Goal: Browse casually: Explore the website without a specific task or goal

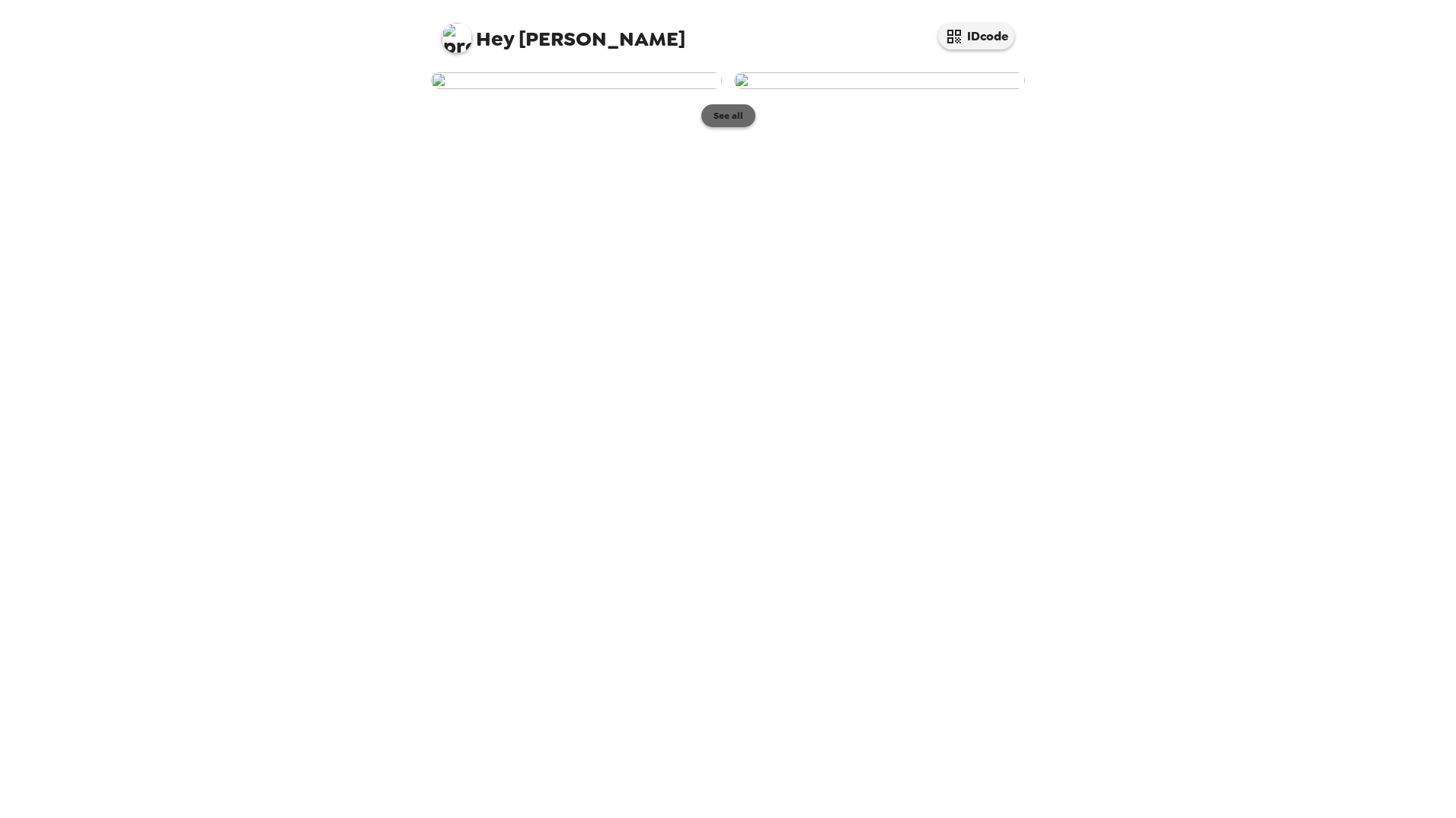
click at [730, 128] on button "See all" at bounding box center [728, 115] width 54 height 23
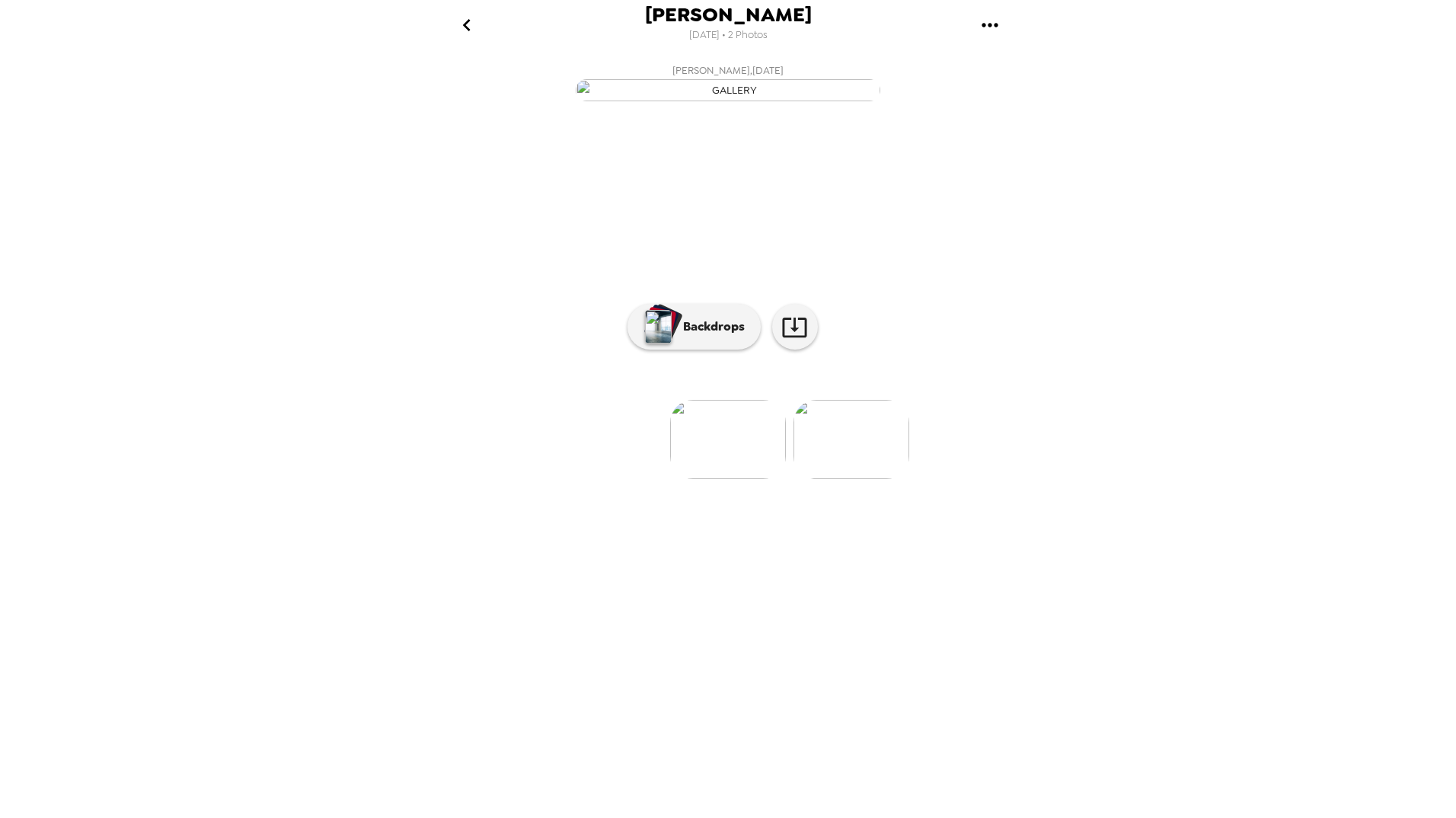
click at [737, 479] on img at bounding box center [728, 439] width 116 height 80
click at [703, 336] on p "Backdrops" at bounding box center [710, 327] width 69 height 19
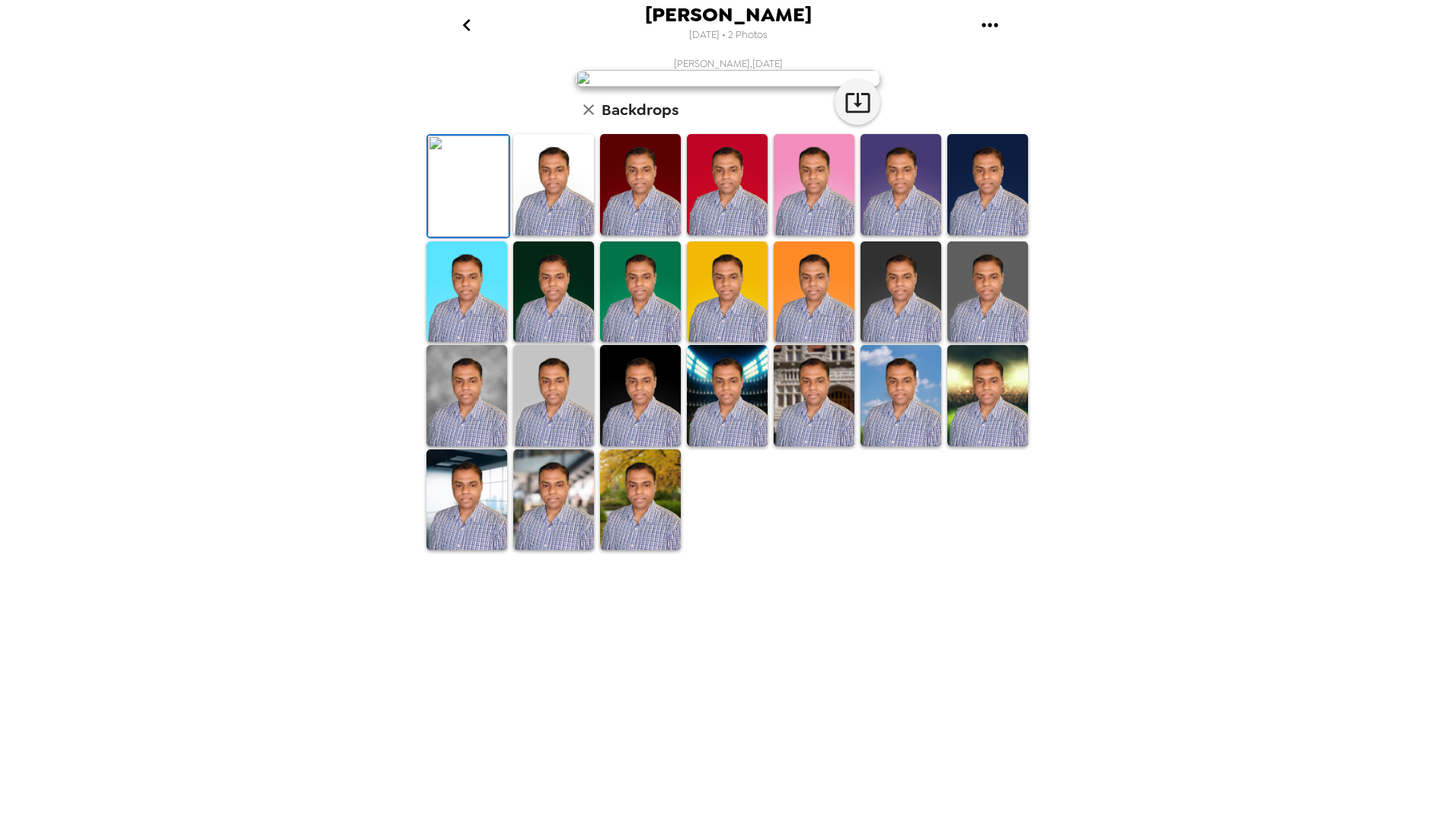
scroll to position [97, 0]
click at [583, 115] on icon "button" at bounding box center [588, 109] width 11 height 11
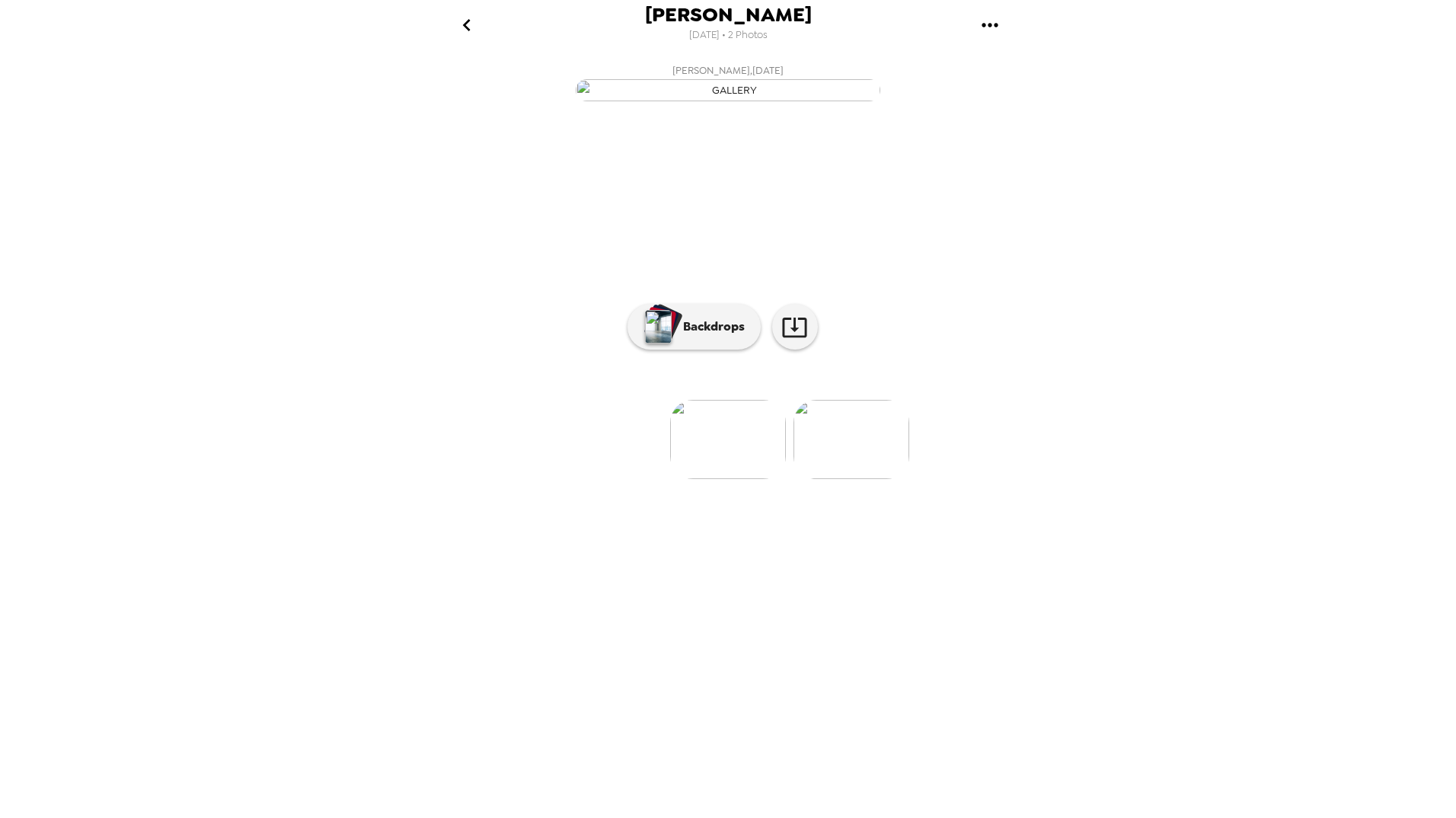
click at [871, 479] on img at bounding box center [851, 439] width 116 height 80
click at [721, 336] on p "Backdrops" at bounding box center [710, 327] width 69 height 19
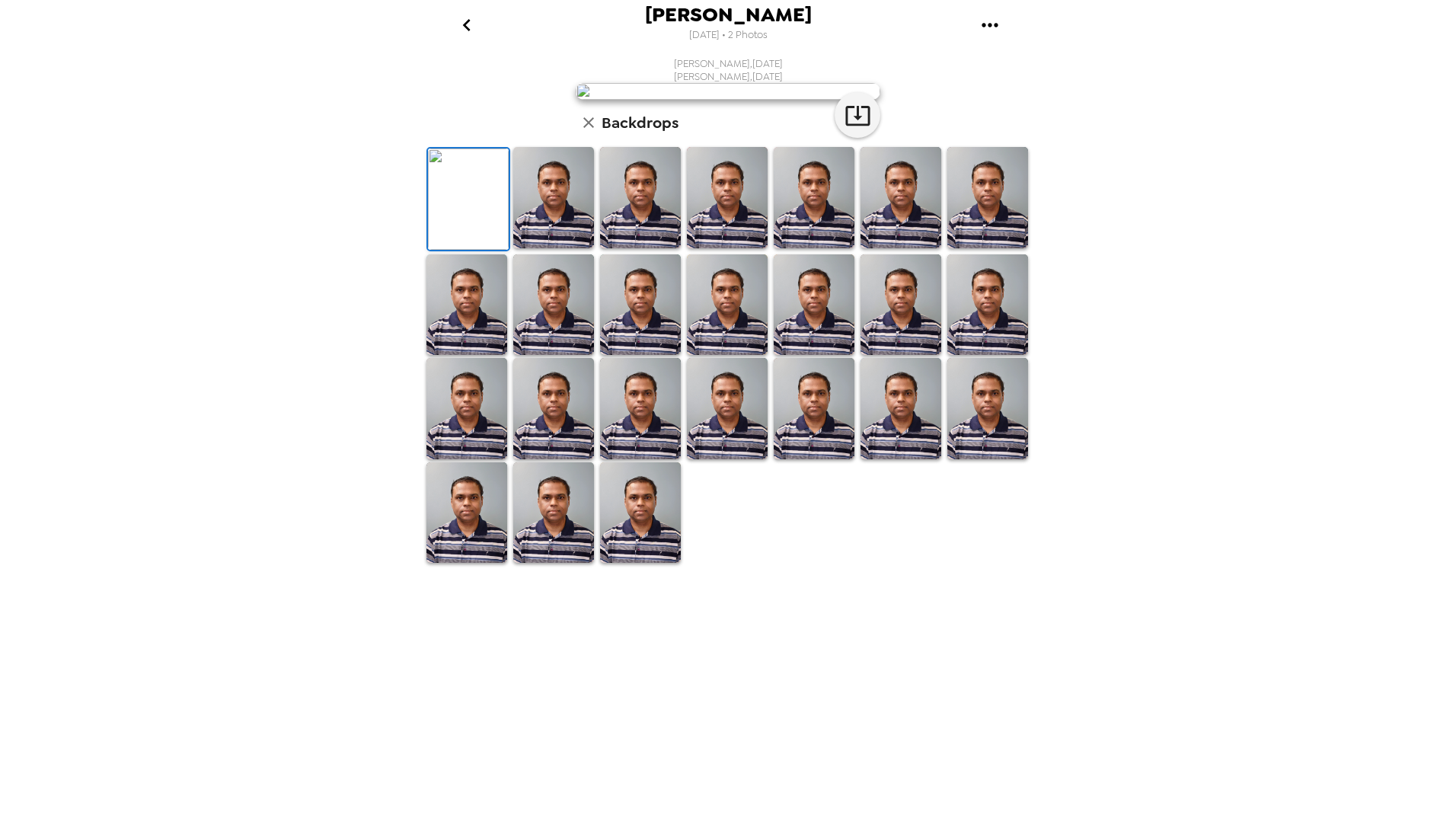
scroll to position [110, 0]
click at [585, 128] on icon "button" at bounding box center [588, 122] width 11 height 11
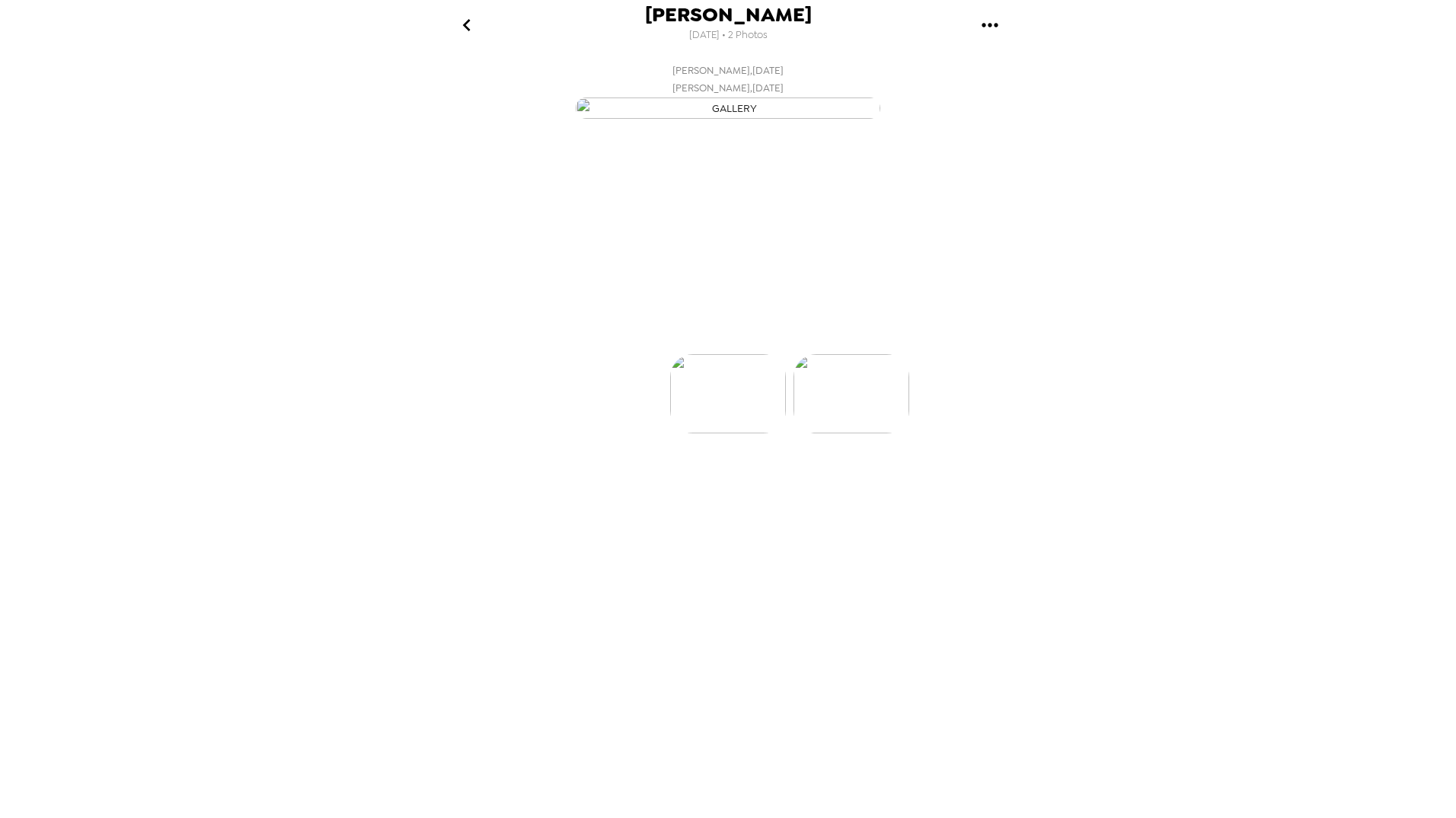
scroll to position [0, 122]
click at [585, 479] on img at bounding box center [606, 439] width 116 height 80
click at [717, 336] on p "Backdrops" at bounding box center [710, 327] width 69 height 19
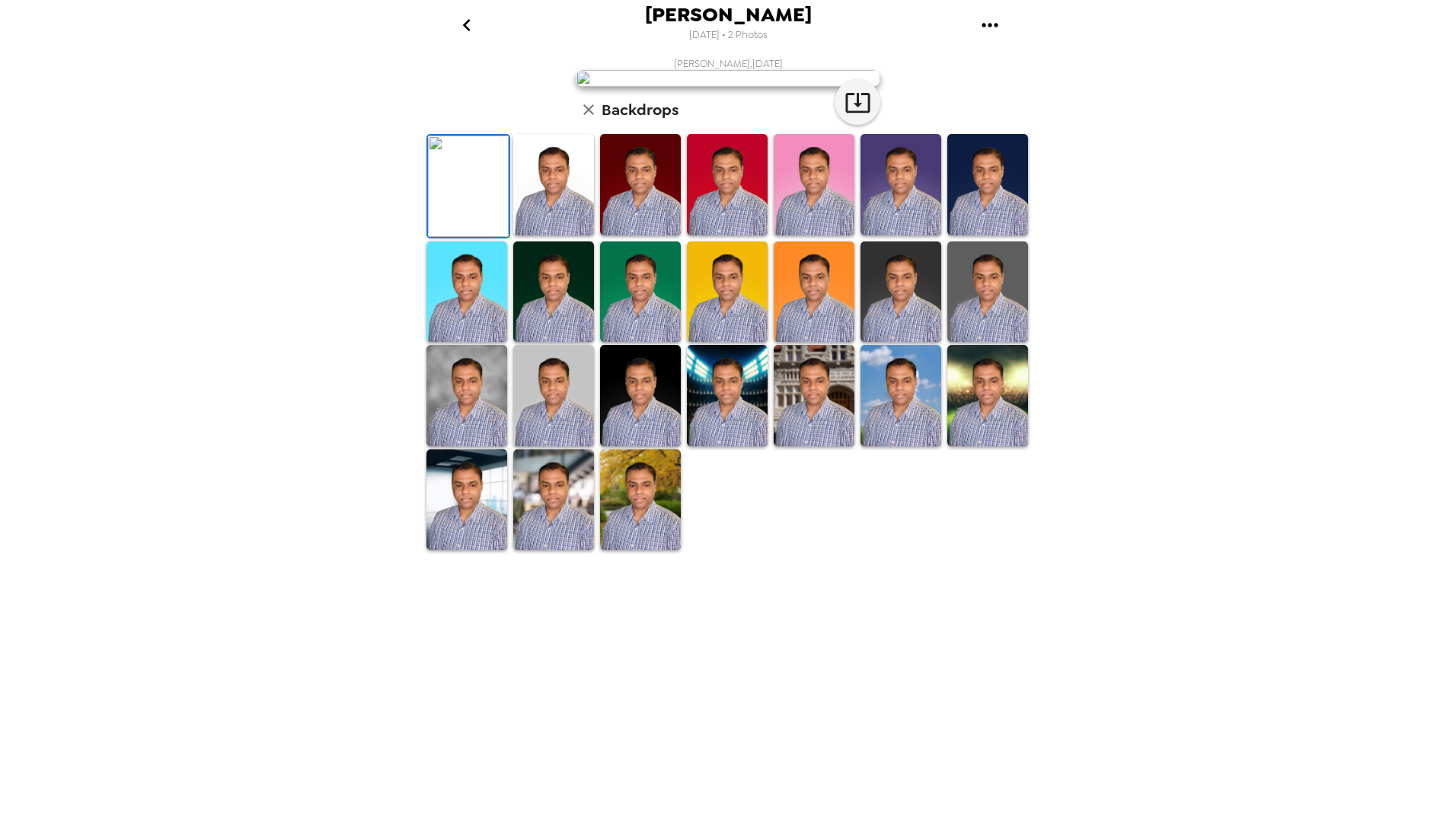
click at [836, 236] on img at bounding box center [814, 184] width 80 height 102
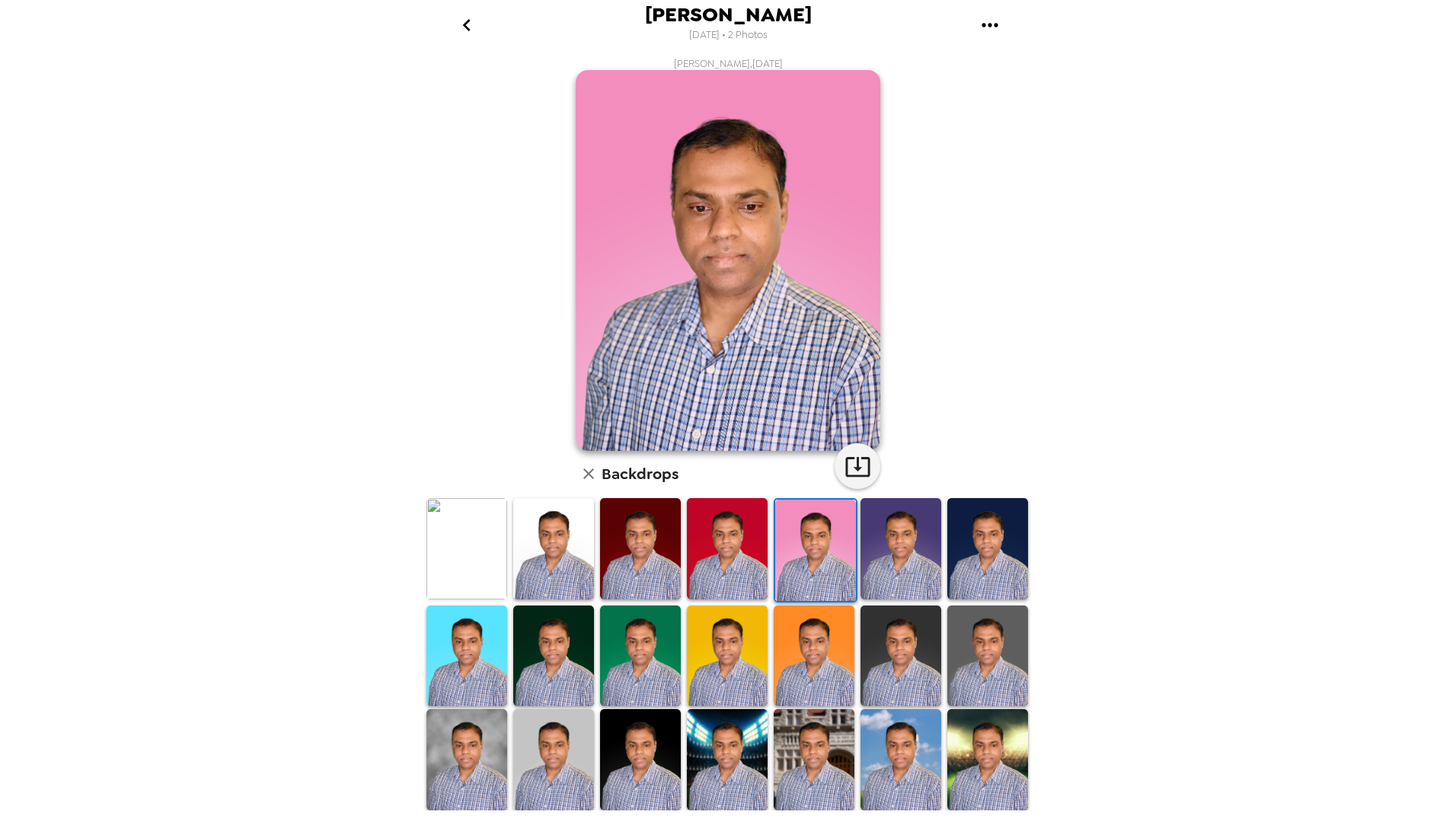
click at [899, 582] on img at bounding box center [901, 548] width 80 height 102
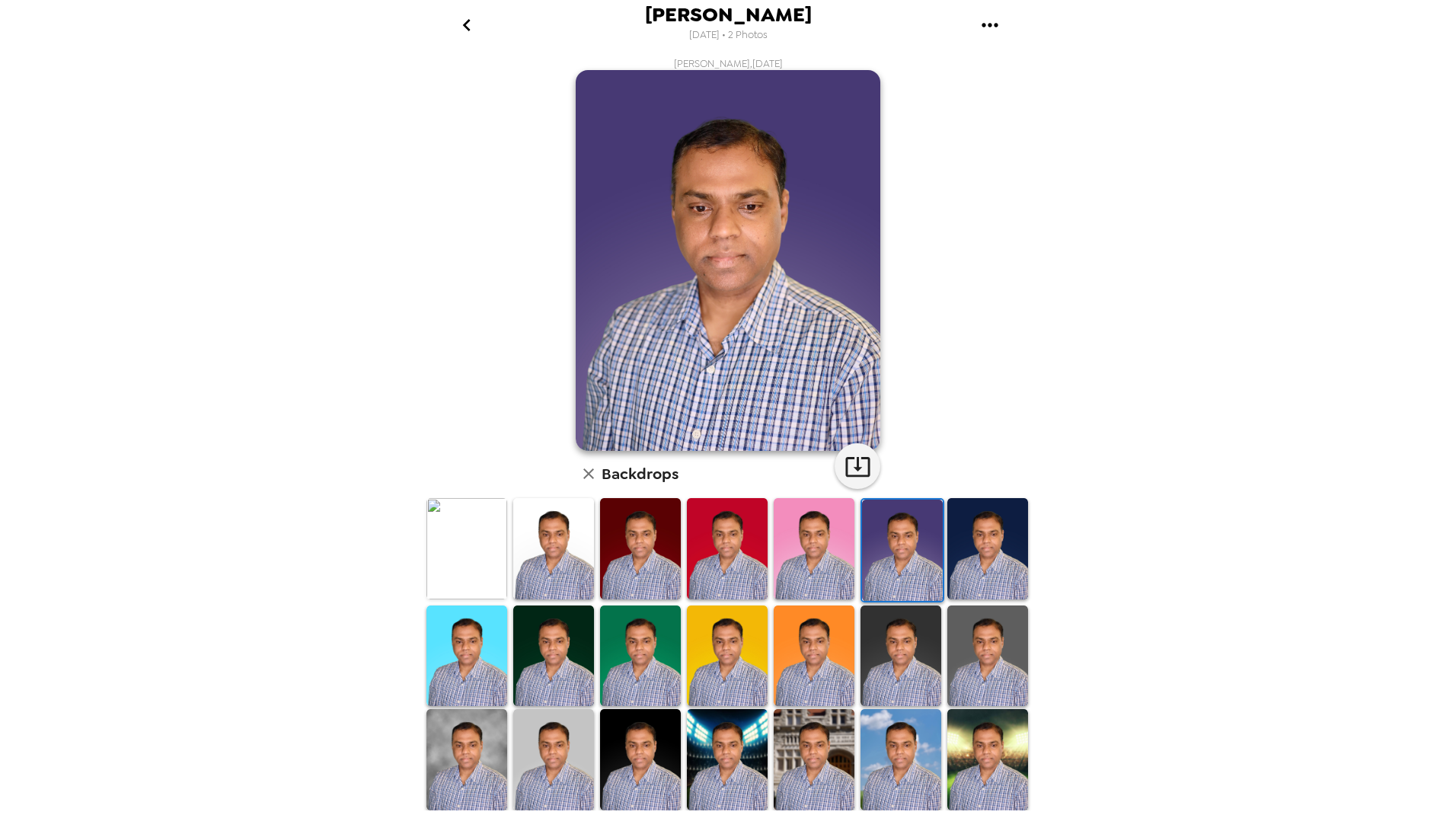
click at [659, 667] on img at bounding box center [640, 656] width 80 height 102
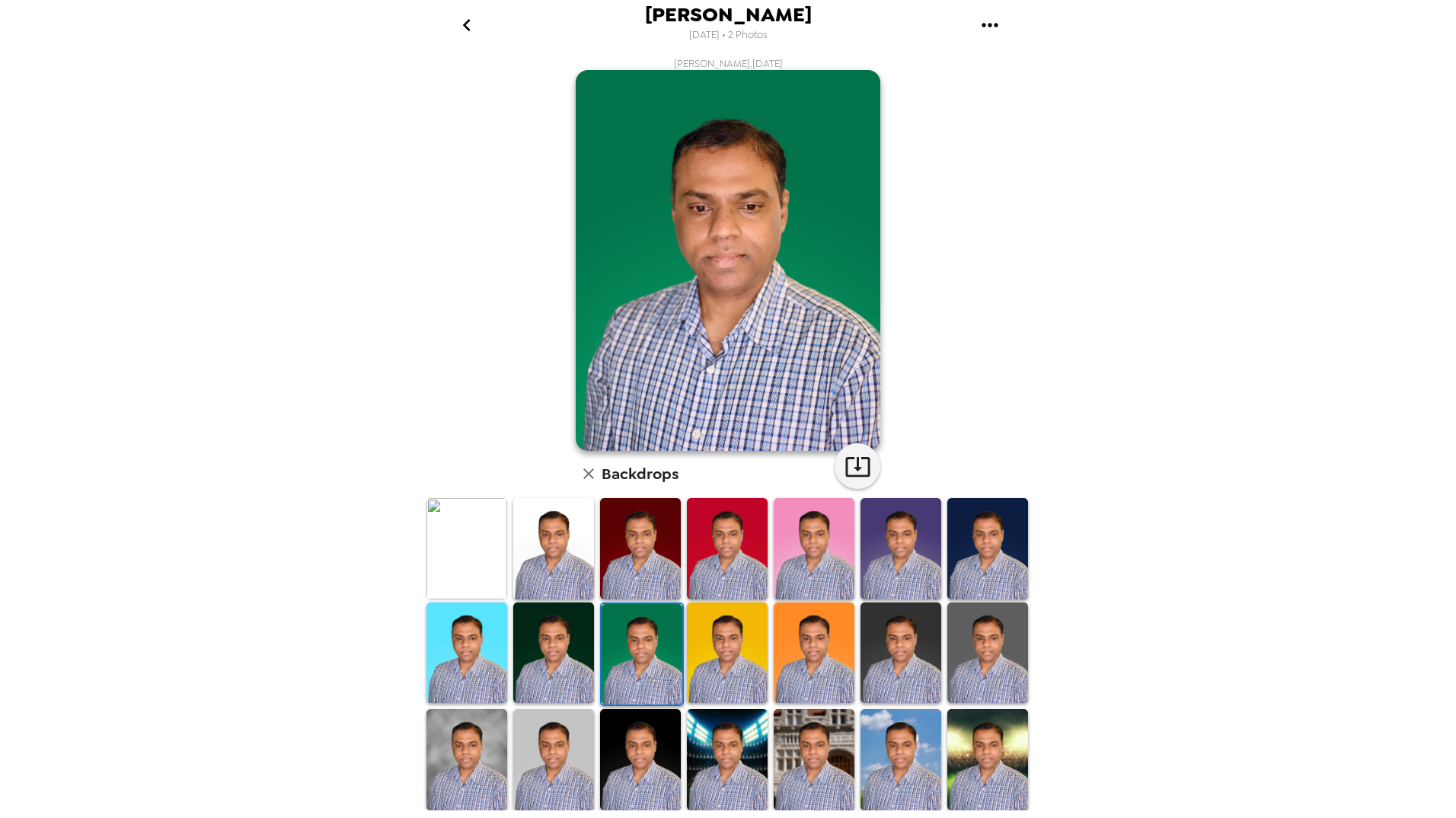
click at [728, 656] on img at bounding box center [727, 653] width 80 height 102
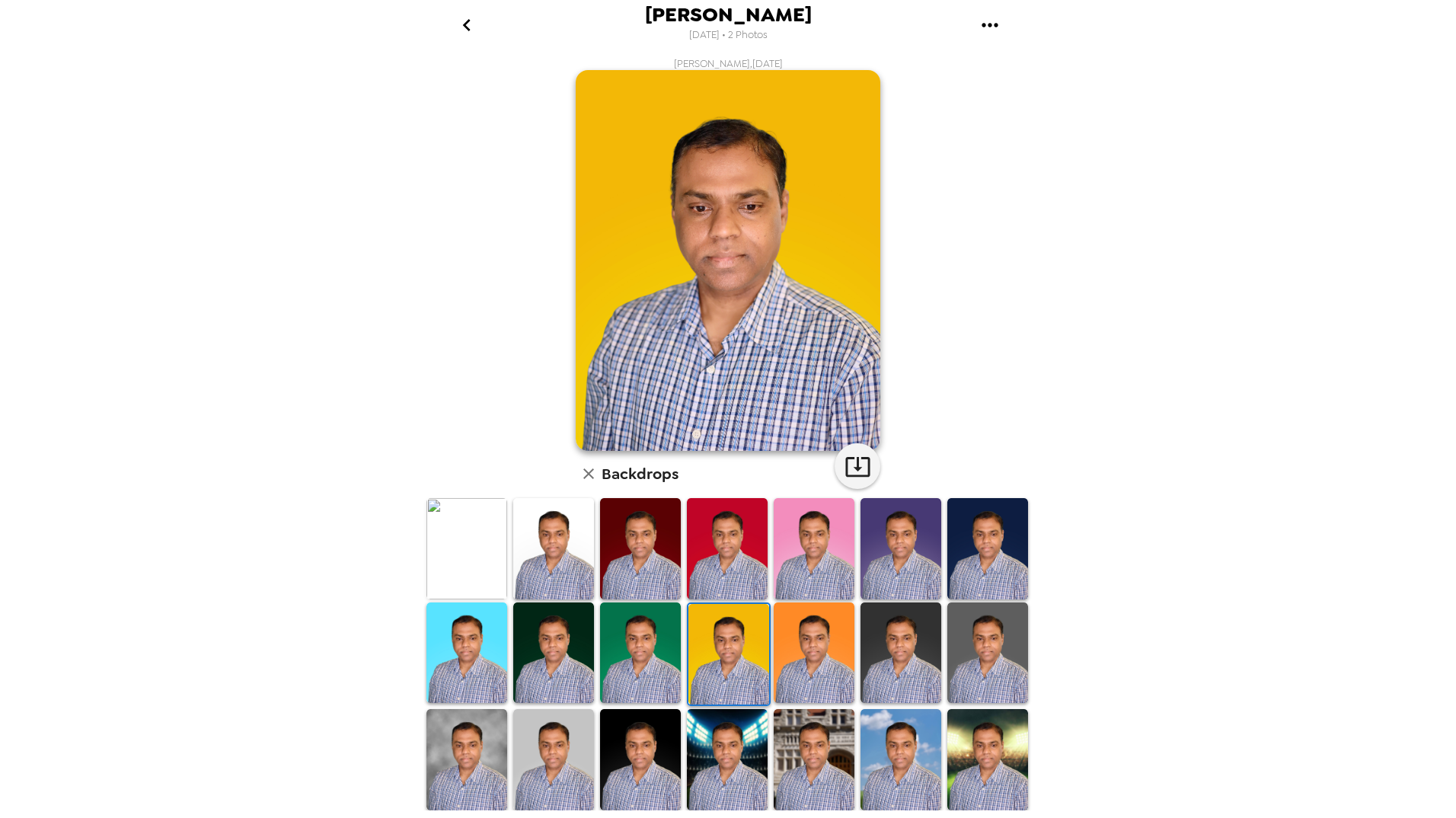
click at [790, 664] on img at bounding box center [814, 653] width 80 height 102
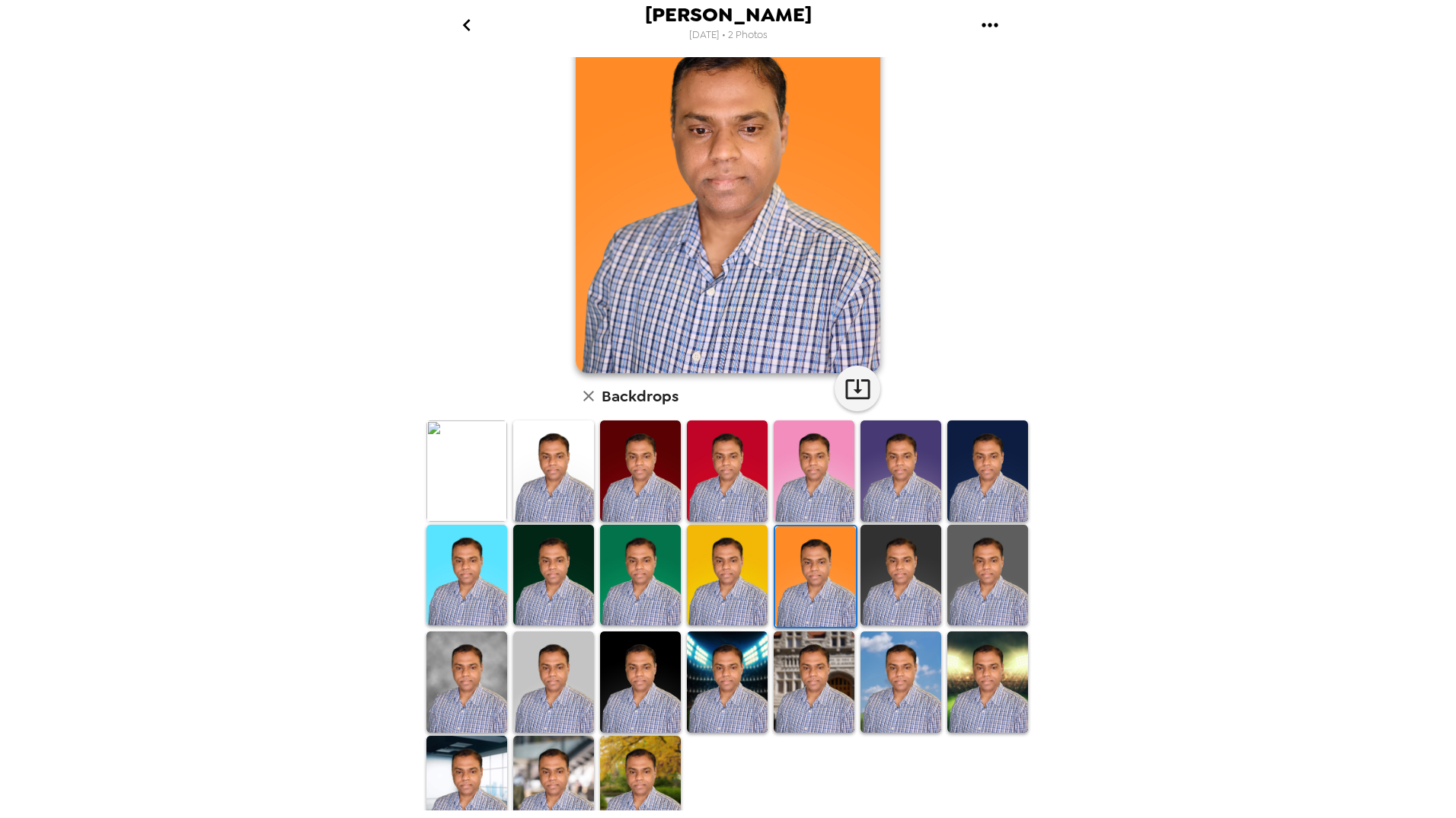
scroll to position [97, 0]
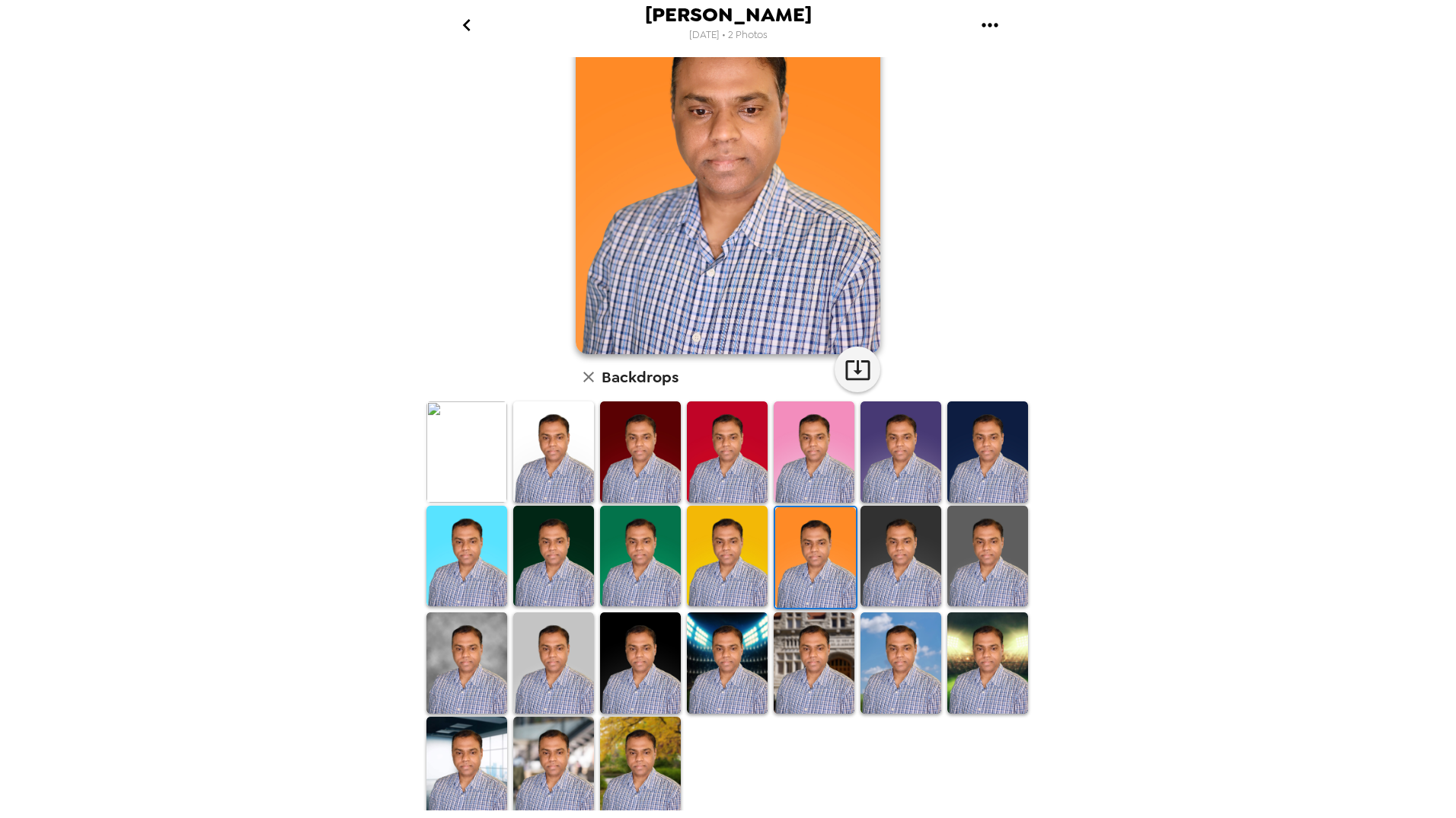
click at [722, 667] on img at bounding box center [727, 663] width 80 height 102
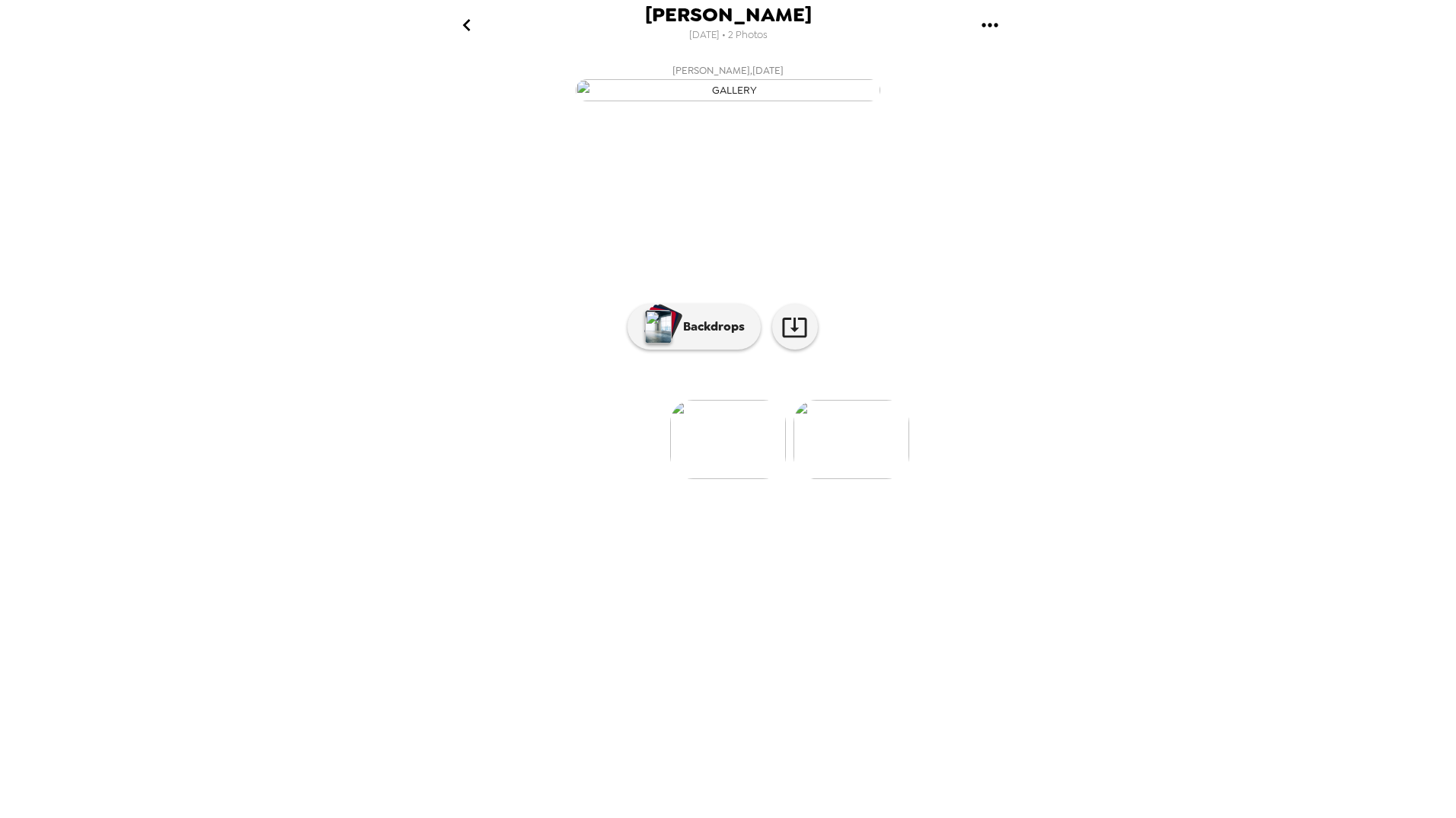
click at [853, 479] on img at bounding box center [851, 439] width 116 height 80
click at [723, 479] on img at bounding box center [729, 439] width 116 height 80
click at [719, 349] on button "Backdrops" at bounding box center [694, 327] width 133 height 45
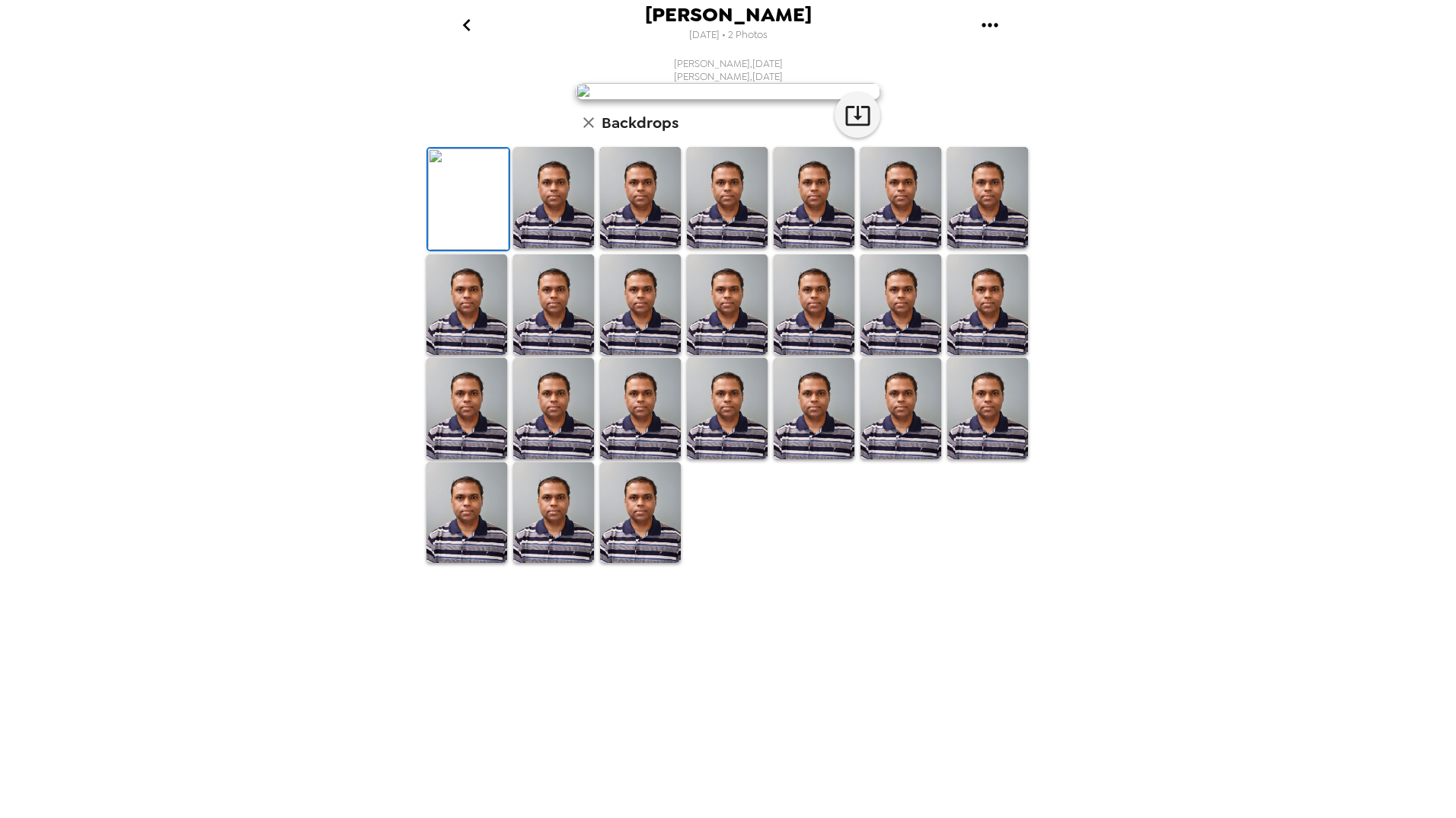
scroll to position [110, 0]
click at [584, 128] on icon "button" at bounding box center [588, 122] width 11 height 11
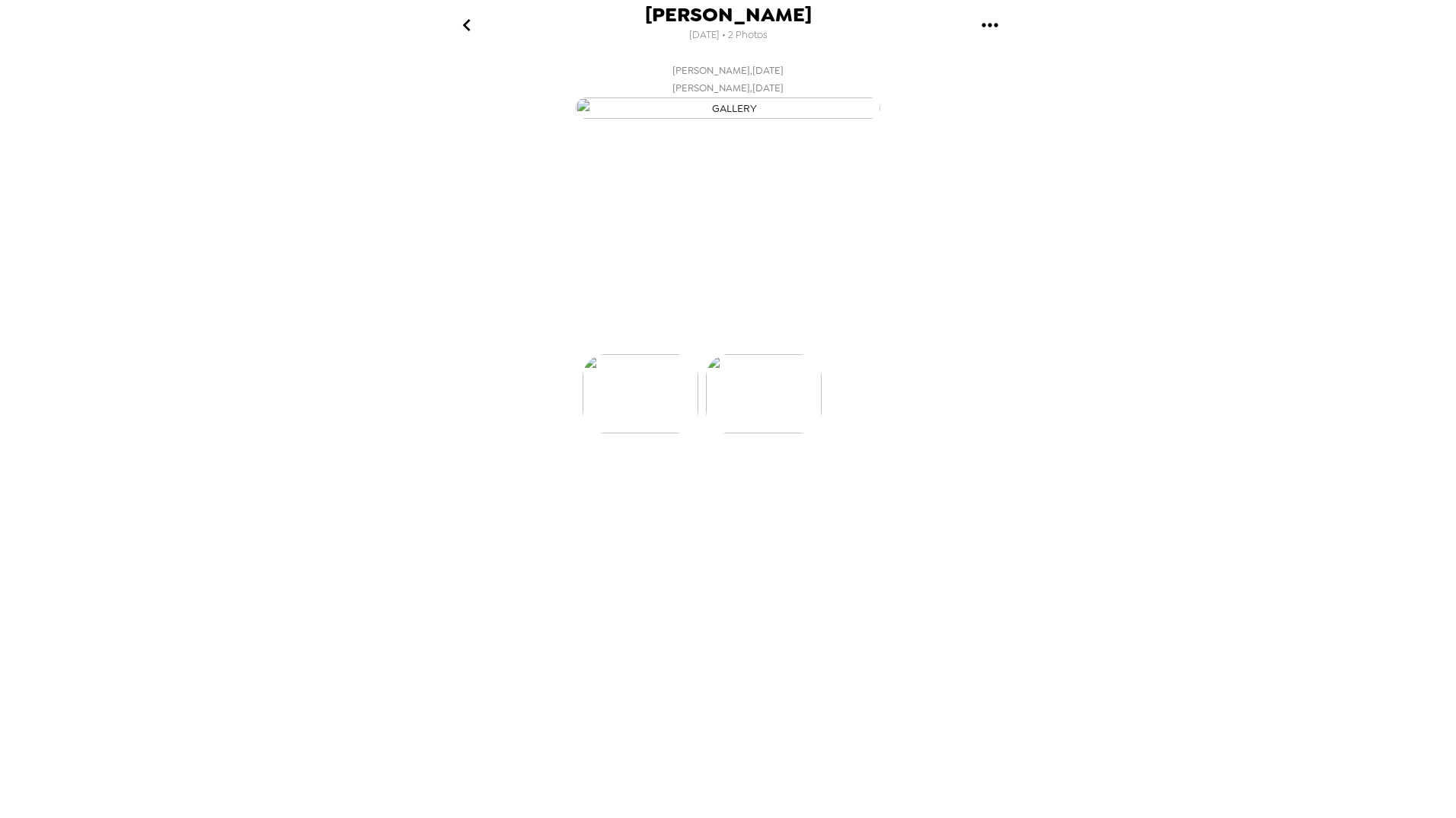
scroll to position [0, 122]
